Goal: Task Accomplishment & Management: Use online tool/utility

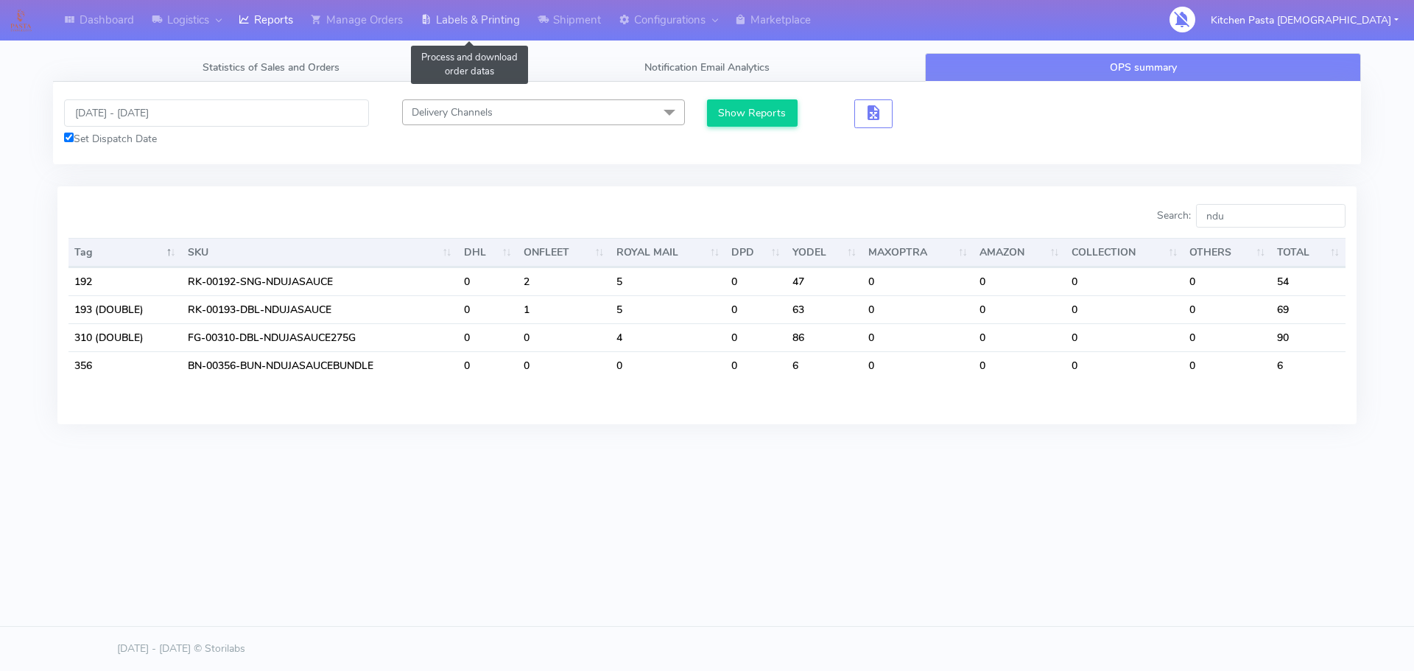
click at [471, 18] on link "Labels & Printing" at bounding box center [470, 20] width 117 height 41
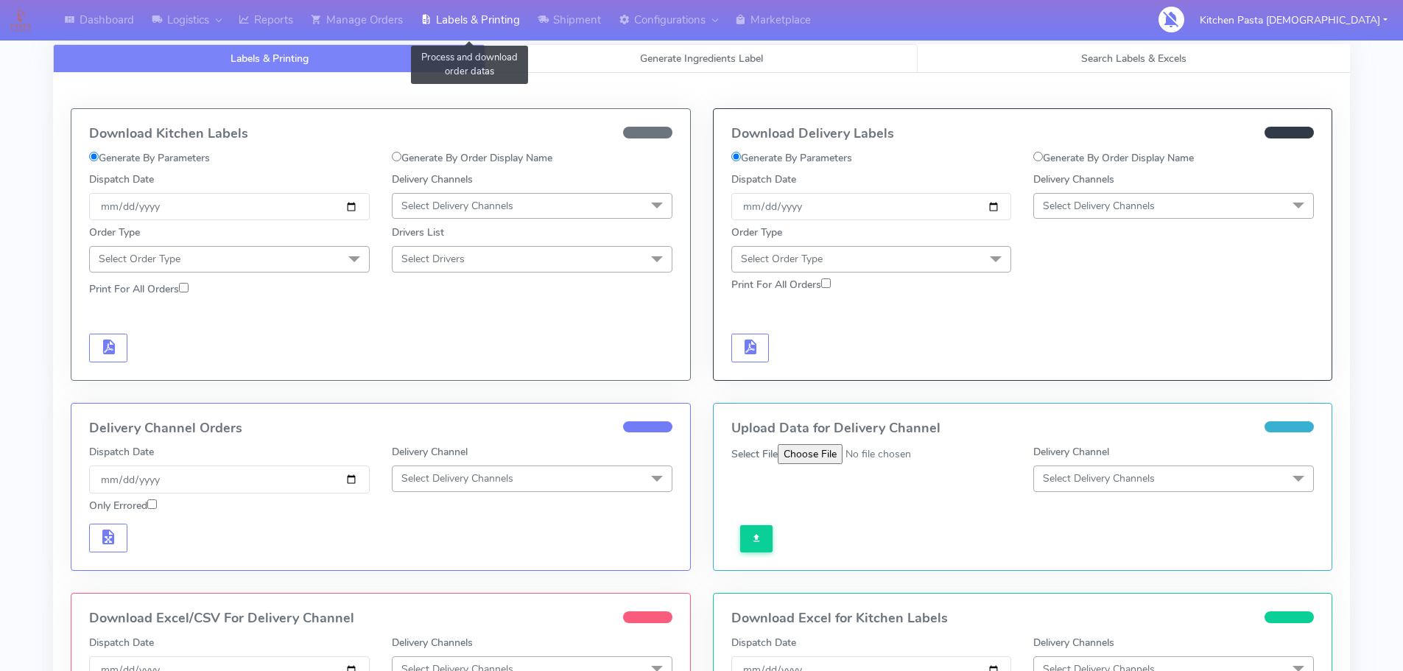
select select
click at [665, 61] on span "Generate Ingredients Label" at bounding box center [701, 59] width 123 height 14
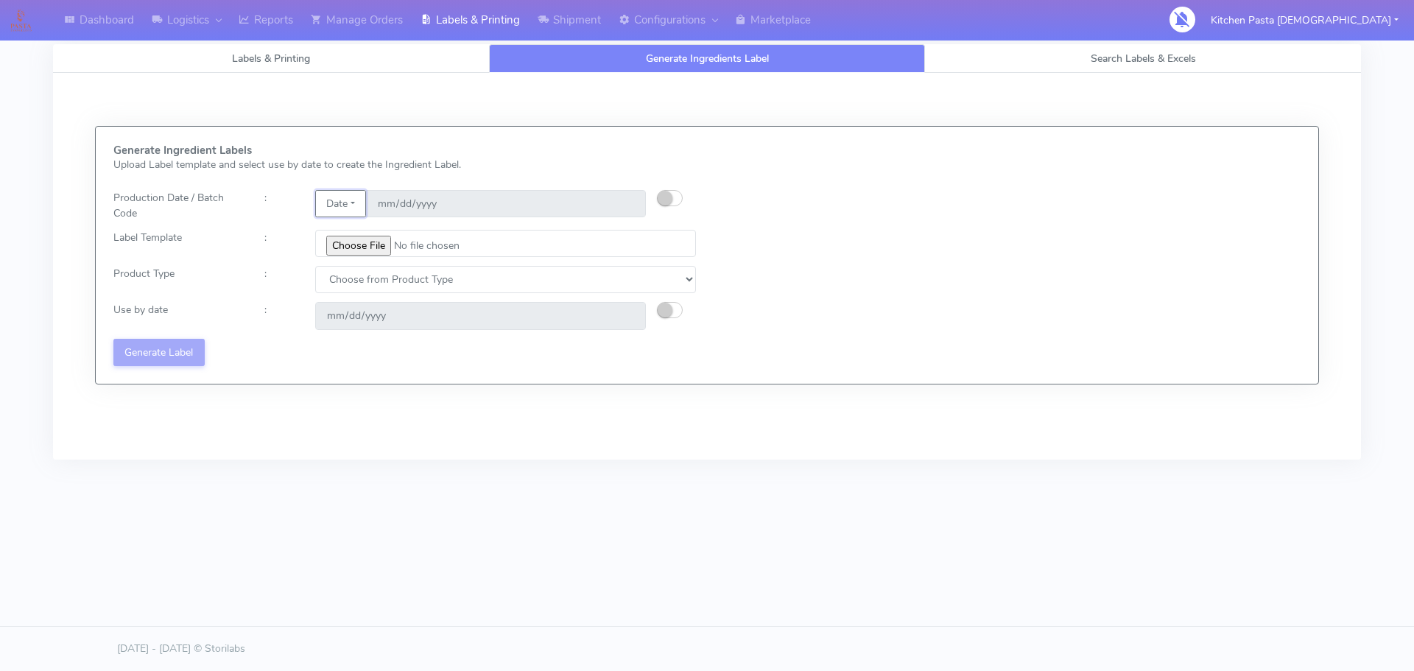
click at [355, 203] on button "Date" at bounding box center [340, 203] width 51 height 27
click at [345, 231] on link "Code" at bounding box center [374, 233] width 116 height 24
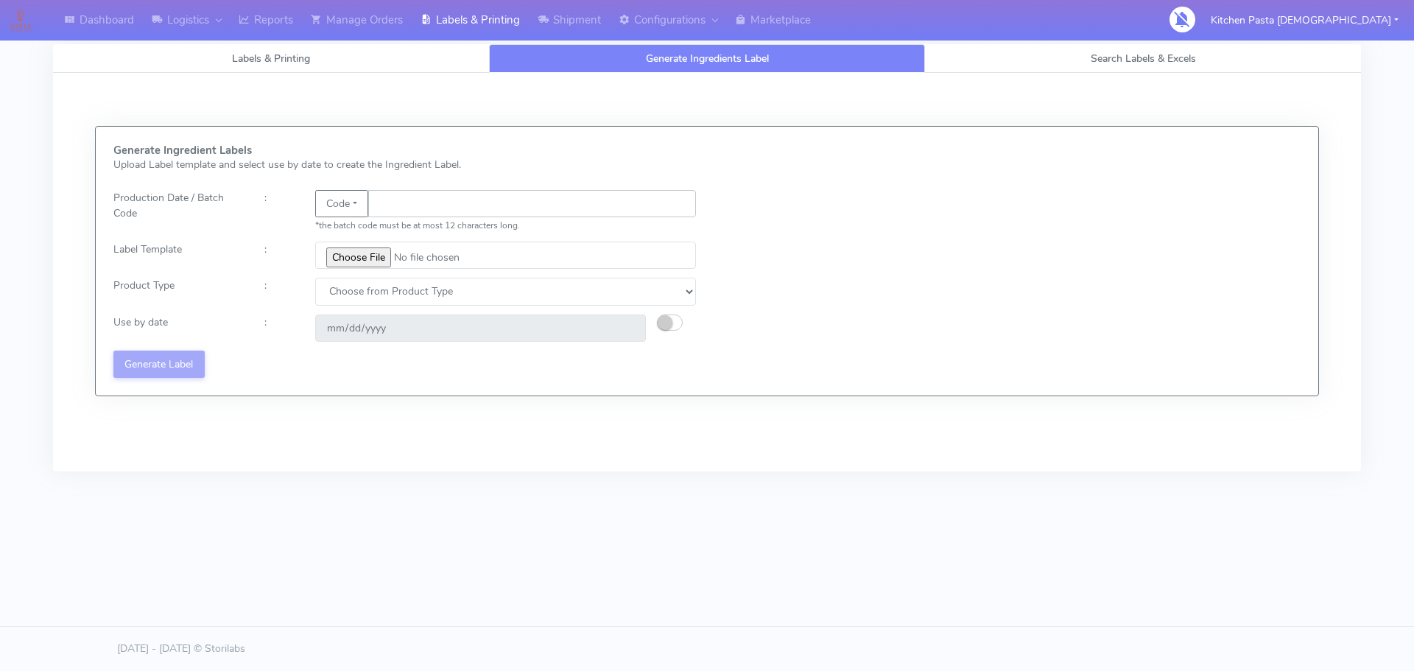
click at [393, 208] on input "text" at bounding box center [532, 203] width 328 height 27
type input "25252"
click at [379, 254] on input "file" at bounding box center [505, 255] width 381 height 27
type input "C:\fakepath\Pasta Evangelists truffle mac & cheese for 1_V2.jpg"
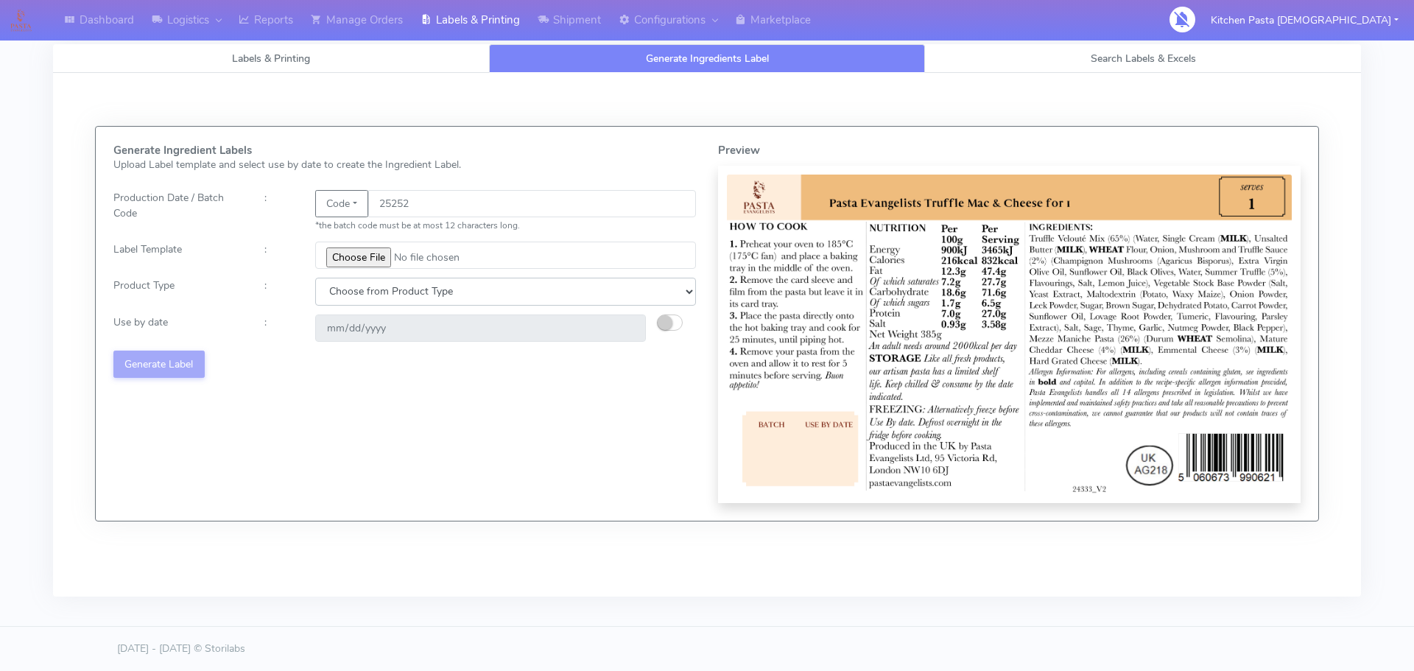
click at [396, 290] on select "Choose from Product Type ECOM ERETAIL CIRCULAR CIRC_DESERTS LASAGNE" at bounding box center [505, 291] width 381 height 27
select select "4"
click at [315, 278] on select "Choose from Product Type ECOM ERETAIL CIRCULAR CIRC_DESERTS LASAGNE" at bounding box center [505, 291] width 381 height 27
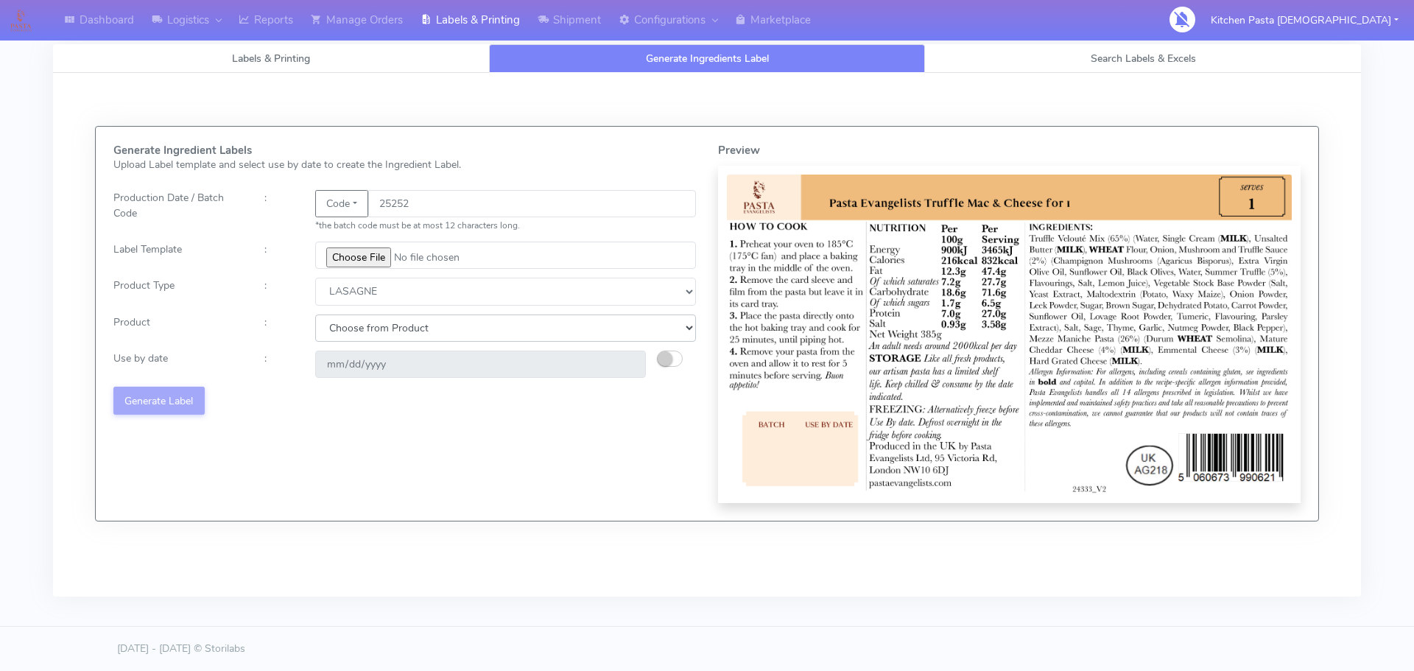
drag, startPoint x: 371, startPoint y: 327, endPoint x: 379, endPoint y: 339, distance: 14.9
click at [371, 327] on select "Choose from Product LASAGNE" at bounding box center [505, 327] width 381 height 27
select select "0"
click at [315, 314] on select "Choose from Product LASAGNE" at bounding box center [505, 327] width 381 height 27
click at [339, 361] on input "[DATE]" at bounding box center [480, 364] width 331 height 27
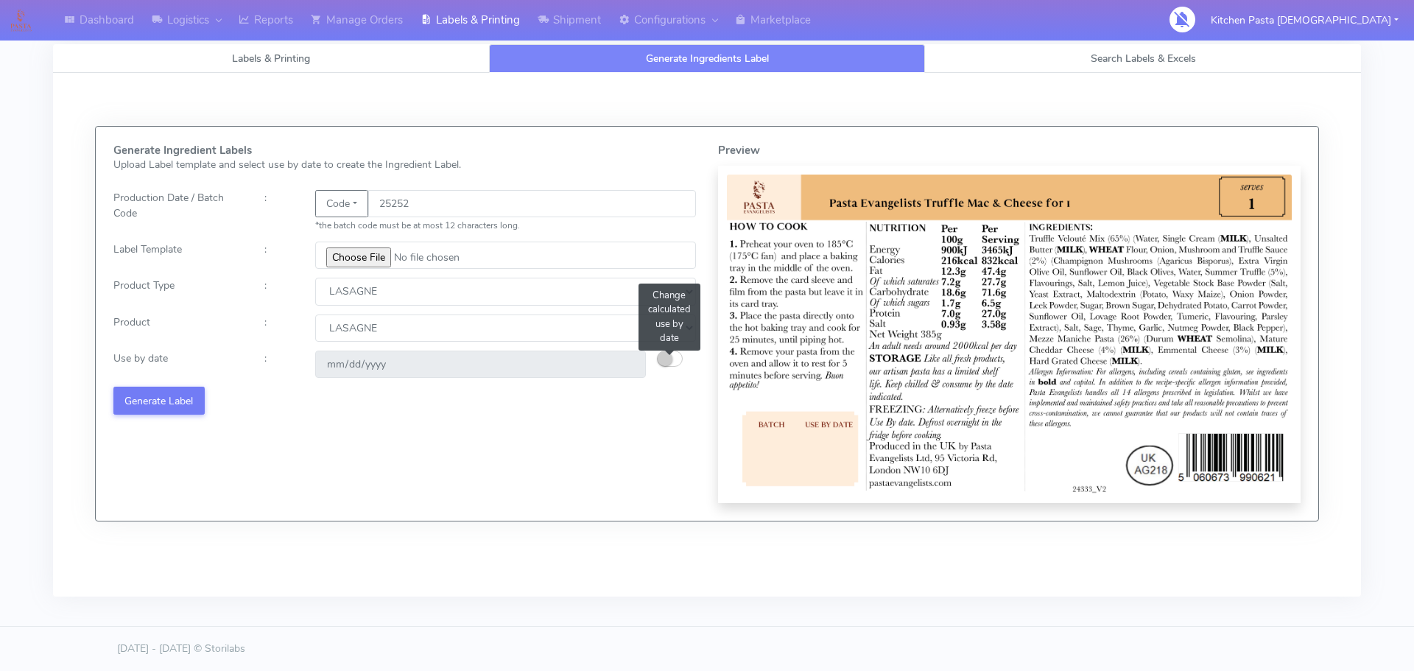
click at [666, 354] on small "button" at bounding box center [665, 358] width 15 height 15
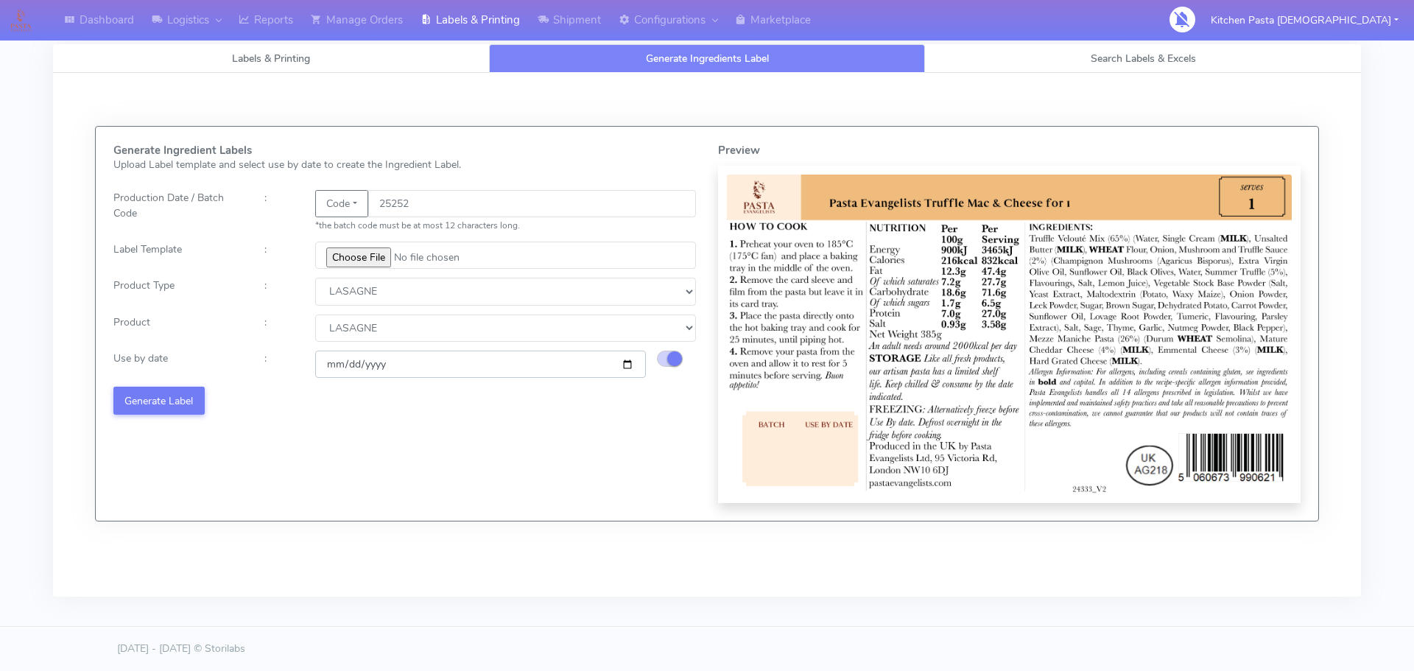
click at [337, 364] on input "[DATE]" at bounding box center [480, 364] width 331 height 27
type input "[DATE]"
click at [151, 401] on button "Generate Label" at bounding box center [158, 400] width 91 height 27
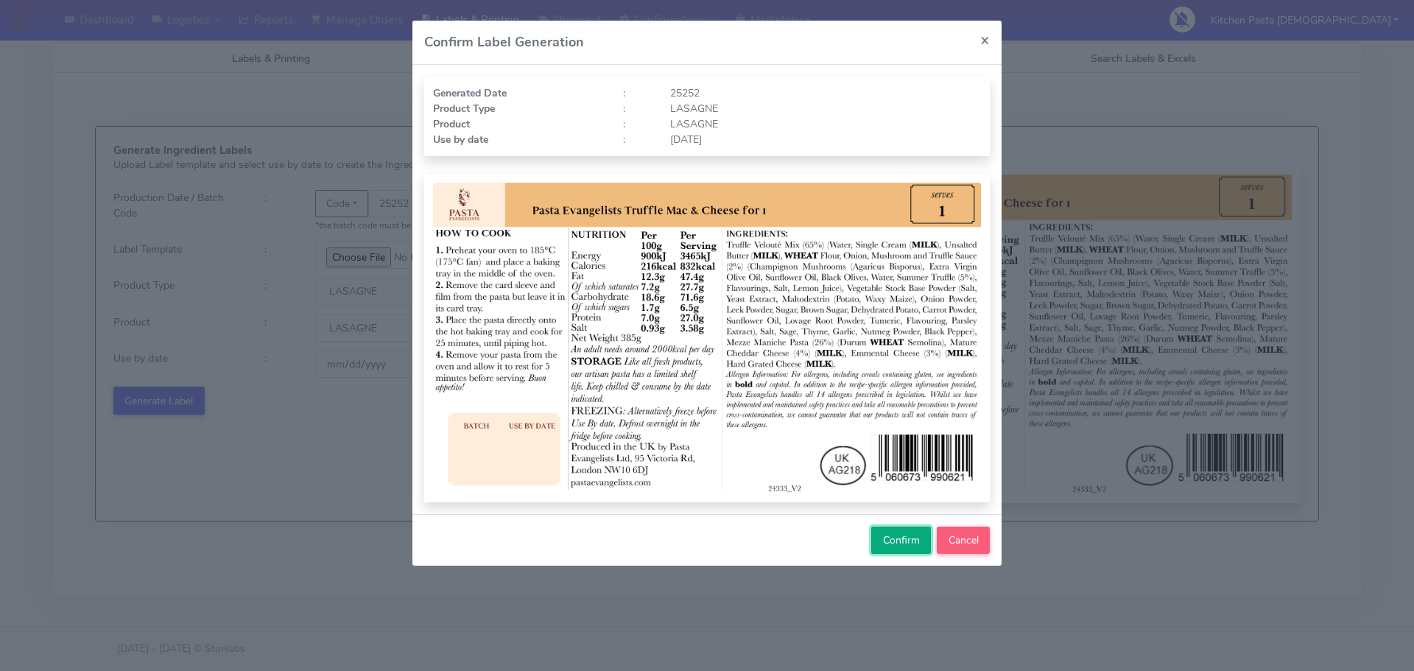
click at [884, 541] on span "Confirm" at bounding box center [901, 540] width 37 height 14
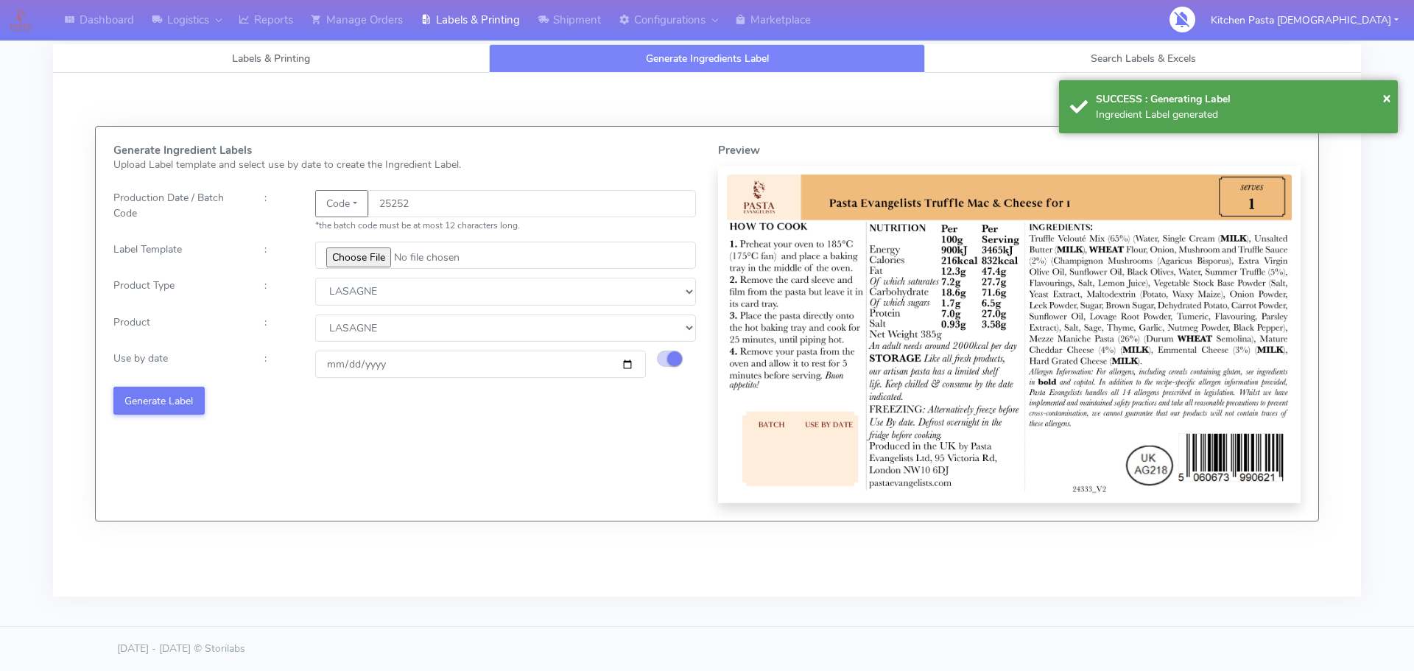
select select
